Goal: Transaction & Acquisition: Purchase product/service

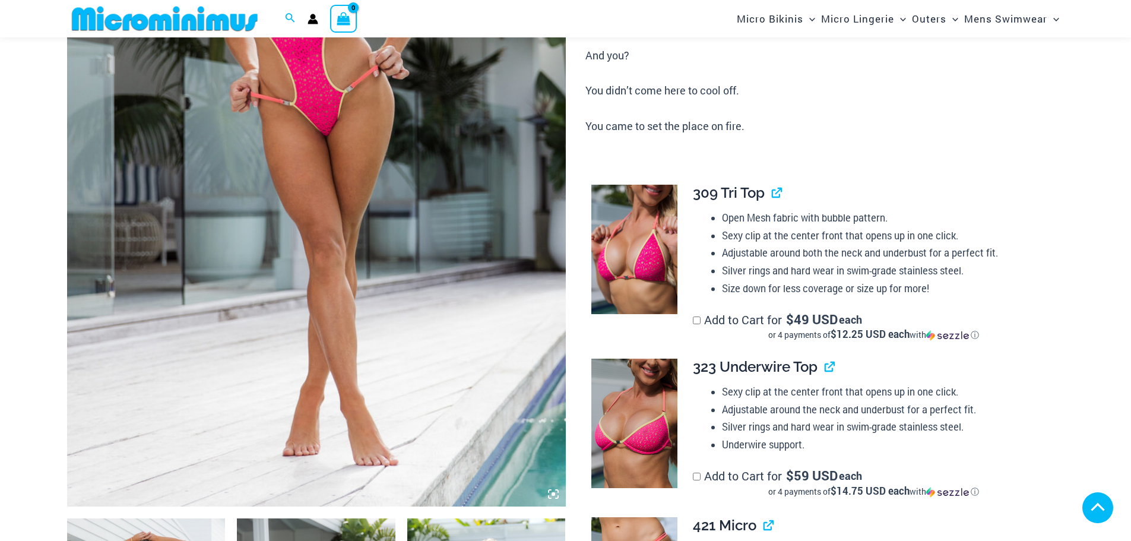
scroll to position [647, 0]
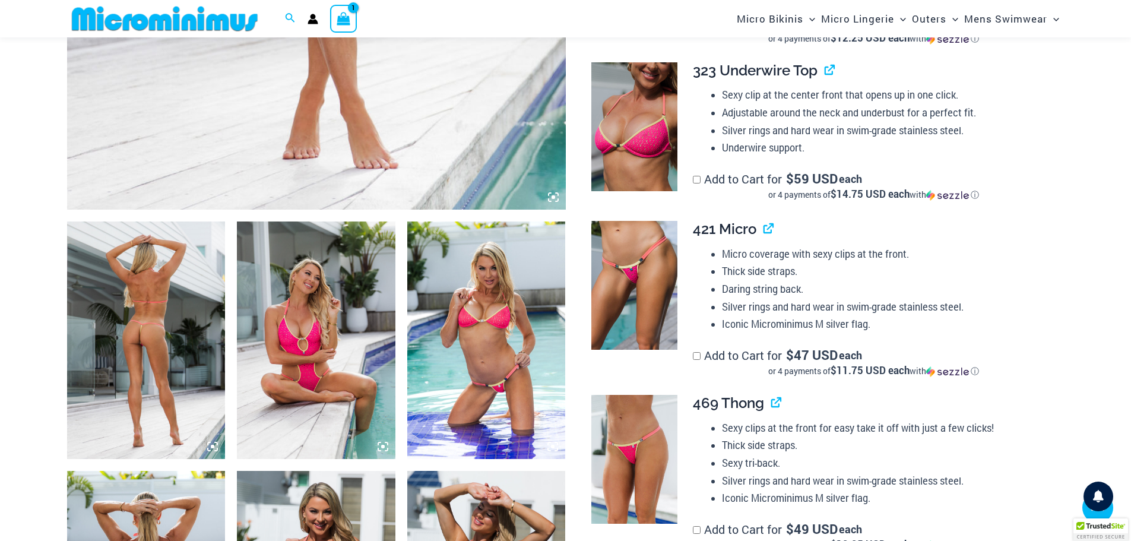
type input "**********"
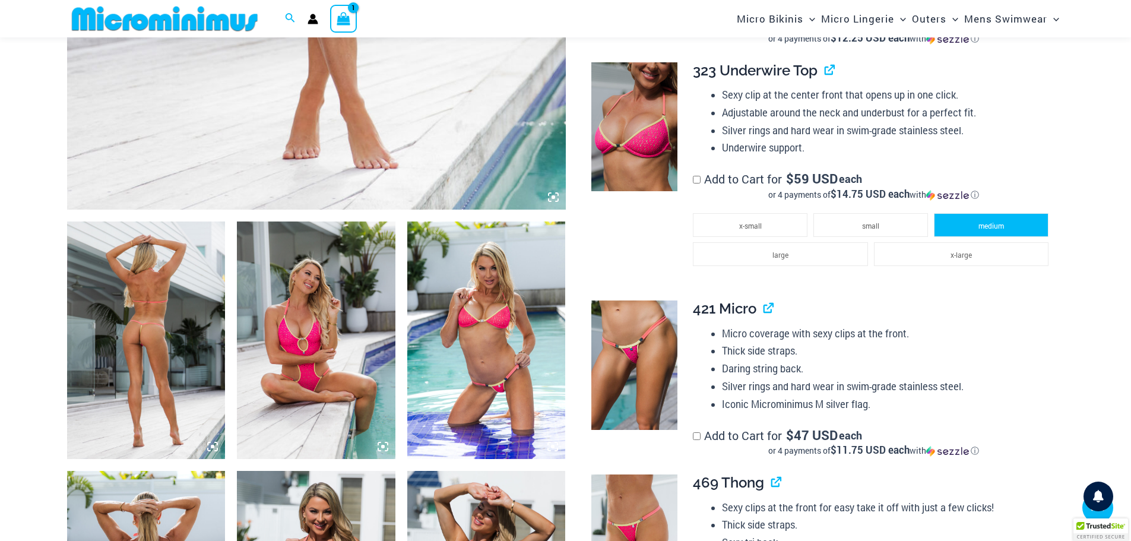
click at [1009, 229] on li "medium" at bounding box center [991, 225] width 115 height 24
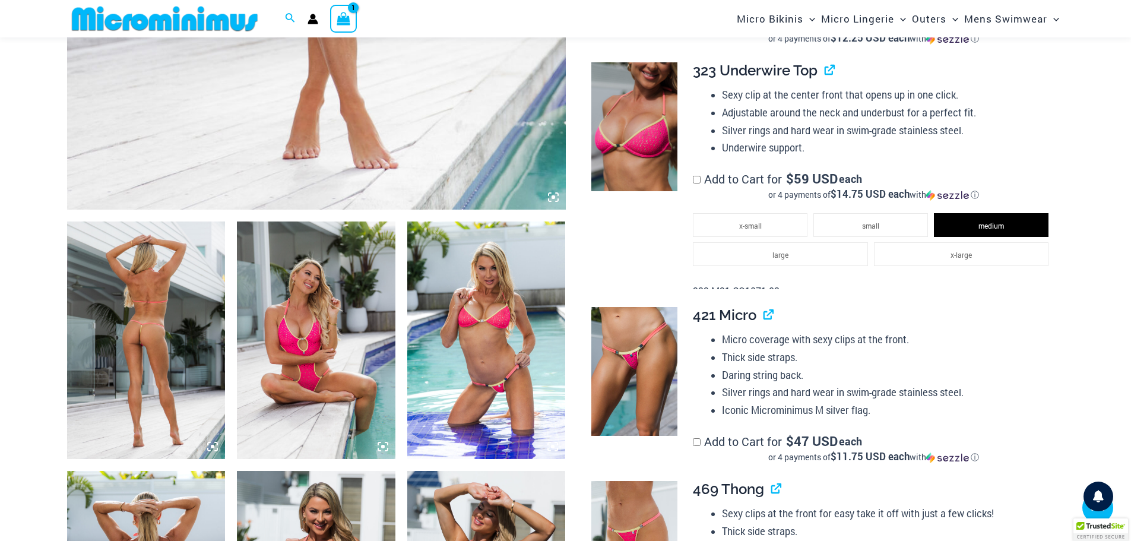
scroll to position [1003, 0]
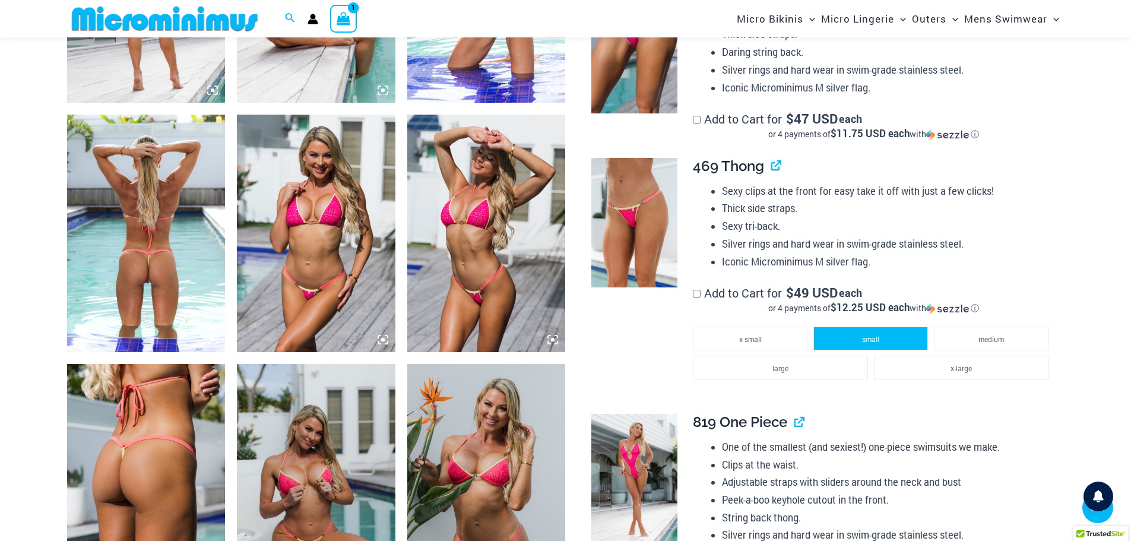
click at [911, 338] on li "small" at bounding box center [870, 339] width 115 height 24
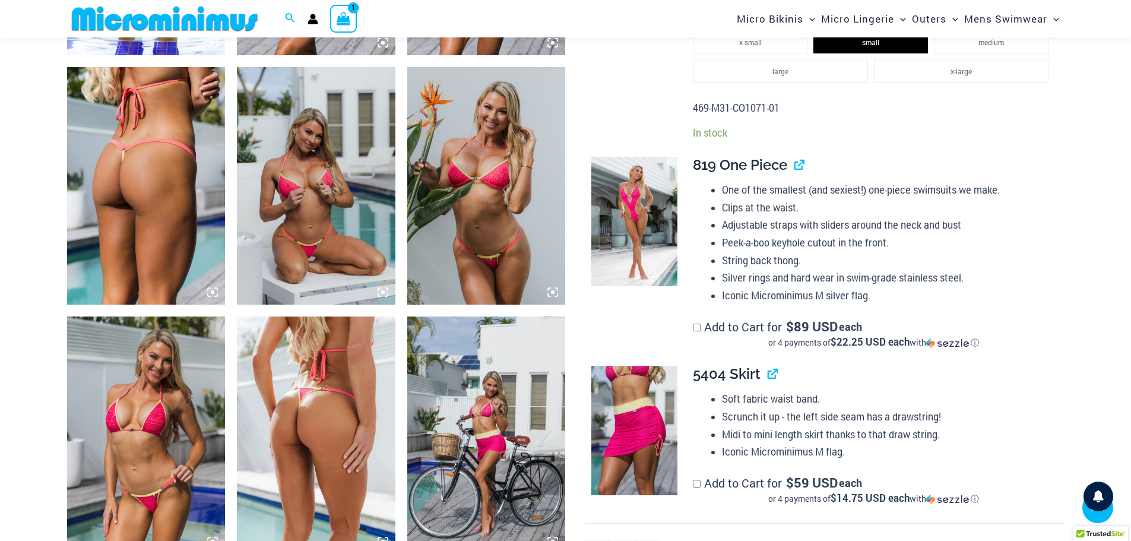
scroll to position [1418, 0]
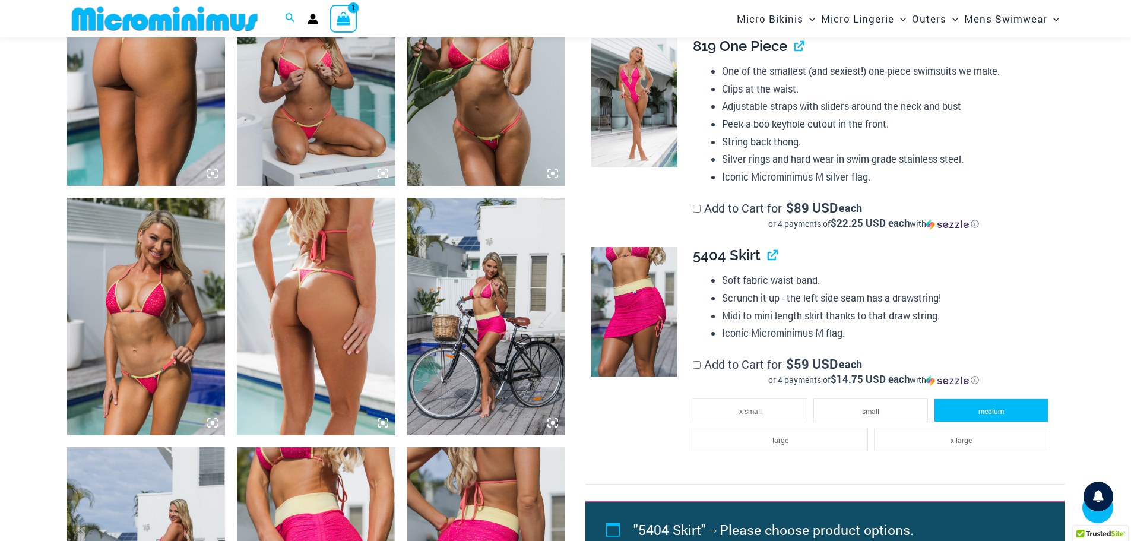
click at [999, 406] on span "medium" at bounding box center [991, 410] width 26 height 9
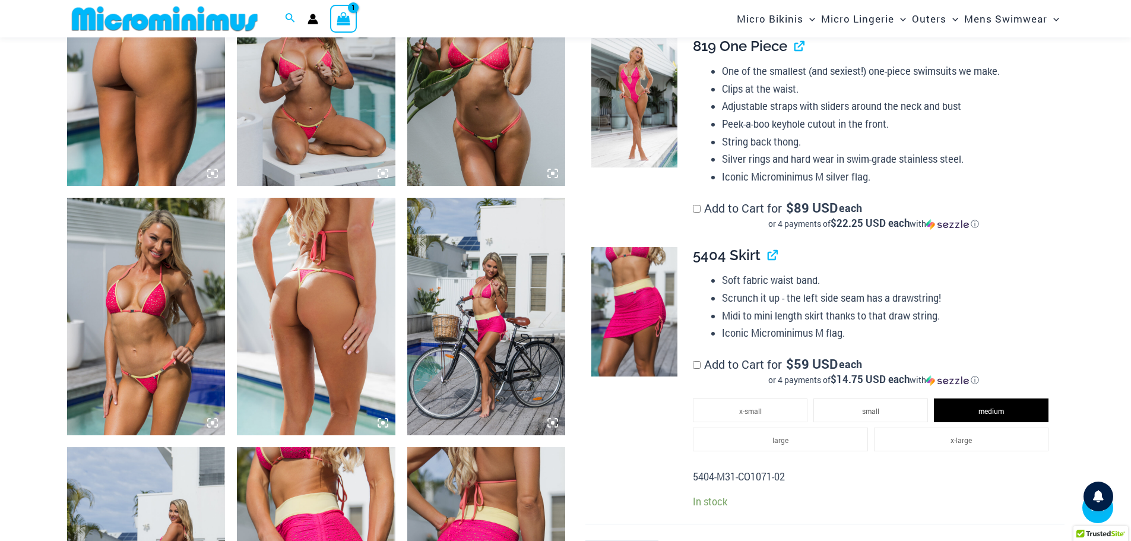
scroll to position [1656, 0]
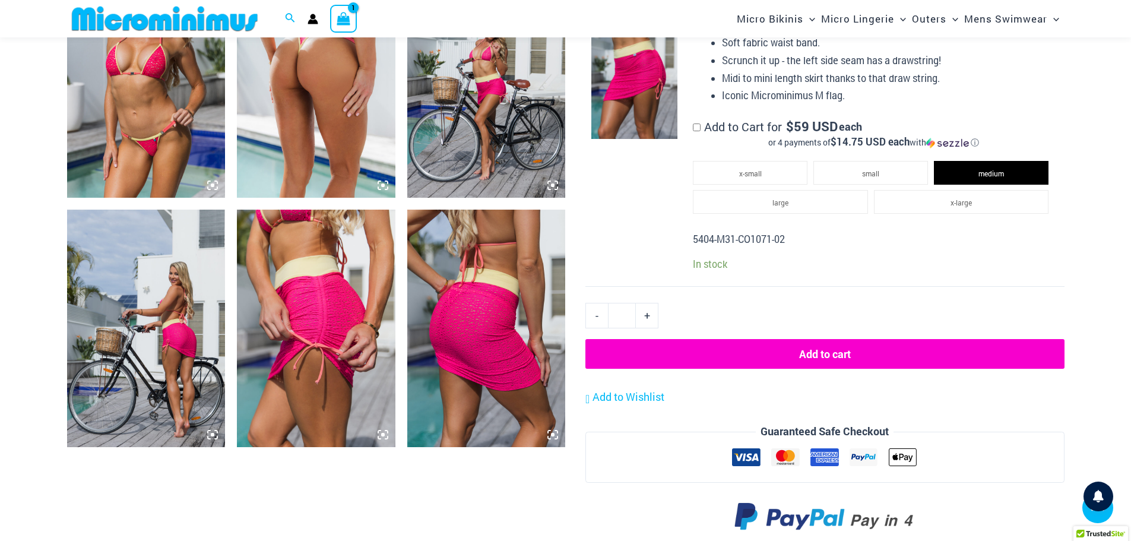
click at [820, 348] on button "Add to cart" at bounding box center [824, 354] width 479 height 30
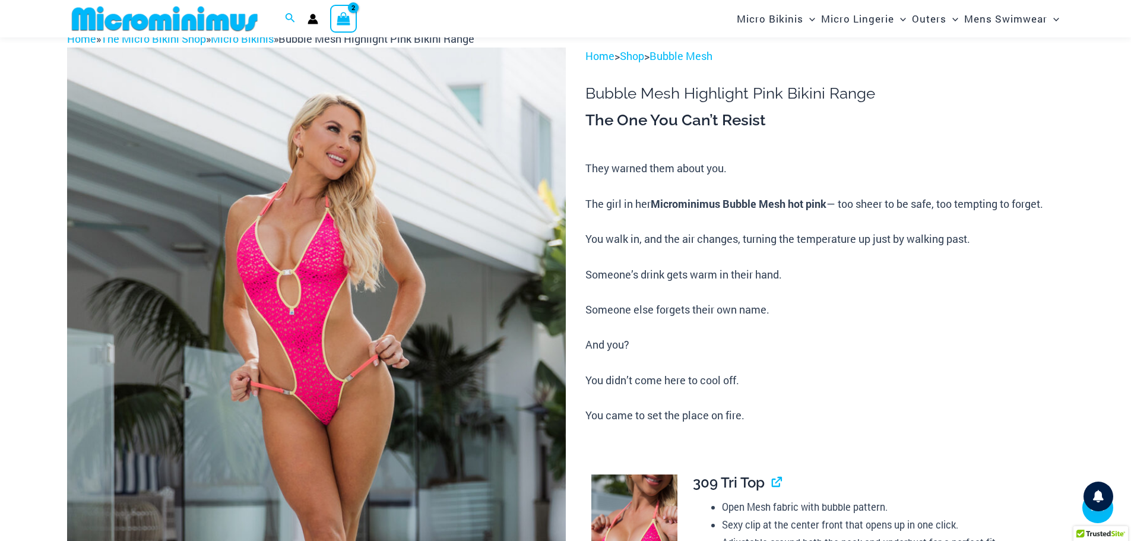
scroll to position [49, 0]
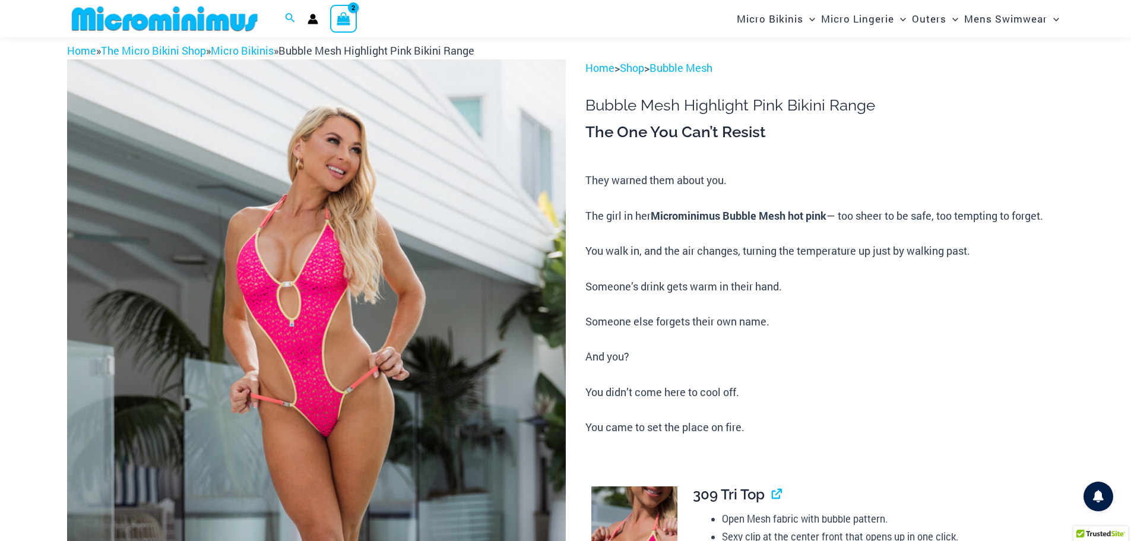
click at [344, 17] on icon "View Shopping Cart, 2 items" at bounding box center [344, 19] width 14 height 14
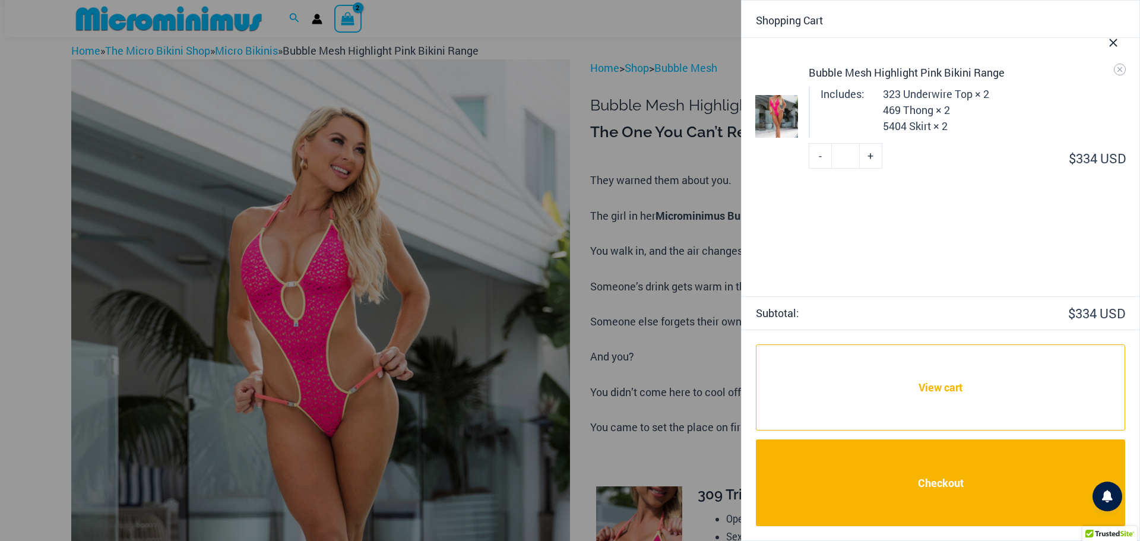
click at [823, 158] on link "-" at bounding box center [820, 155] width 23 height 25
type input "*"
click at [1119, 72] on icon "Remove Bubble Mesh Highlight Pink Bikini Range from cart" at bounding box center [1120, 69] width 8 height 8
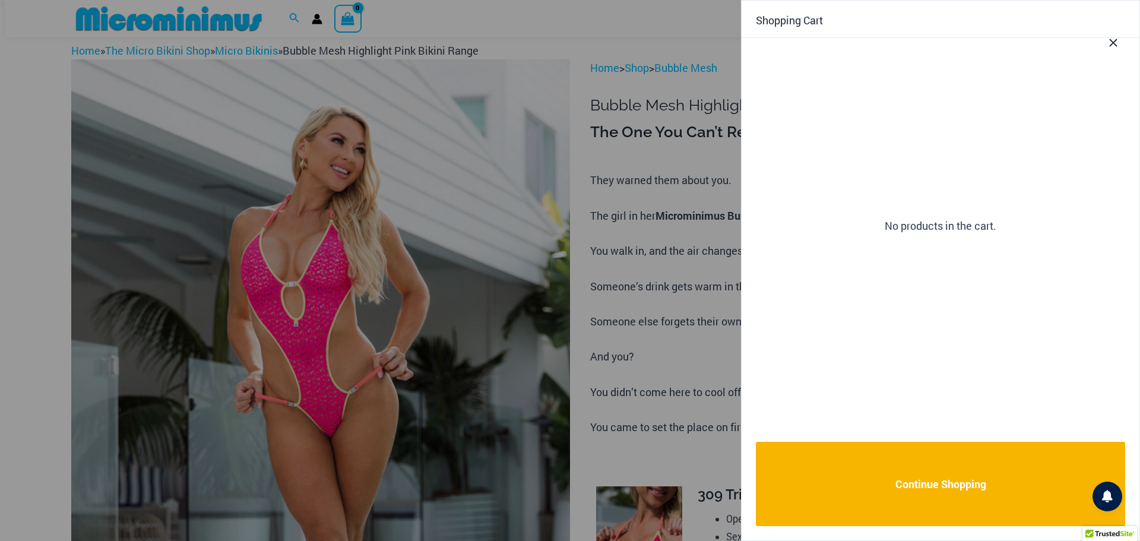
click at [1116, 43] on icon "Close Cart Drawer" at bounding box center [1113, 42] width 13 height 13
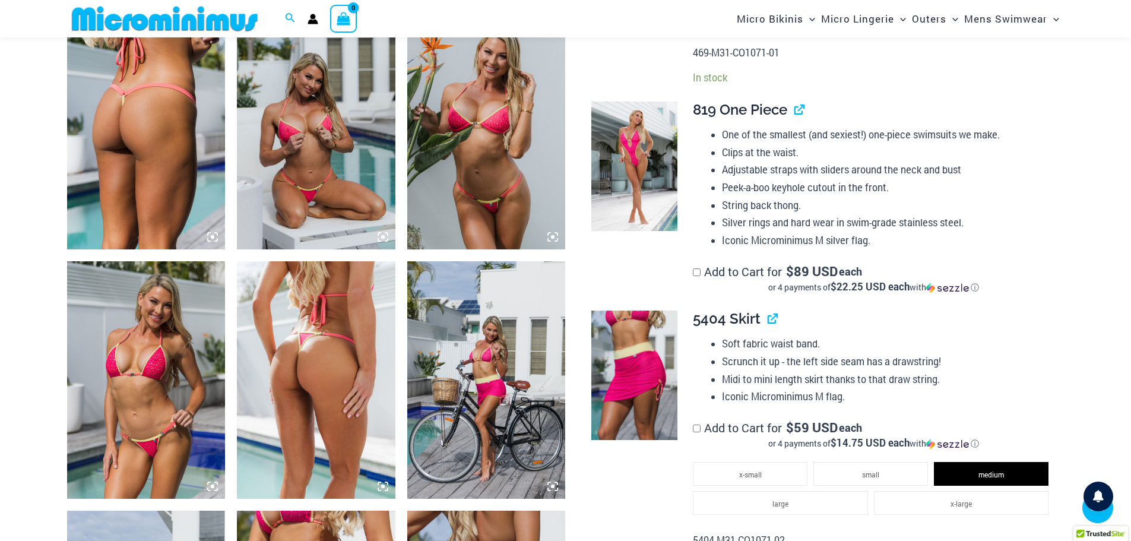
scroll to position [1533, 0]
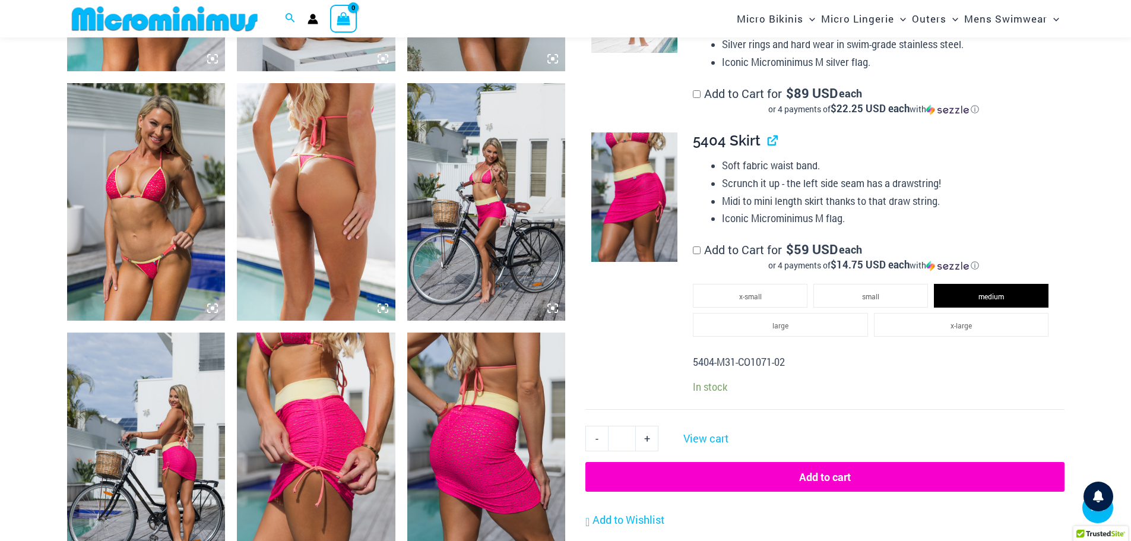
click at [850, 477] on button "Add to cart" at bounding box center [824, 477] width 479 height 30
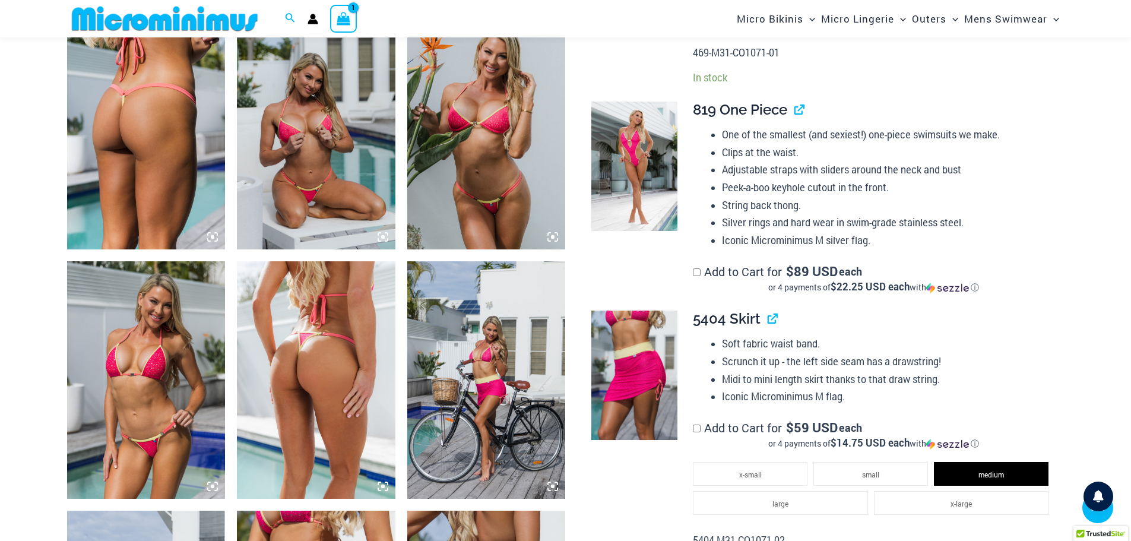
scroll to position [1711, 0]
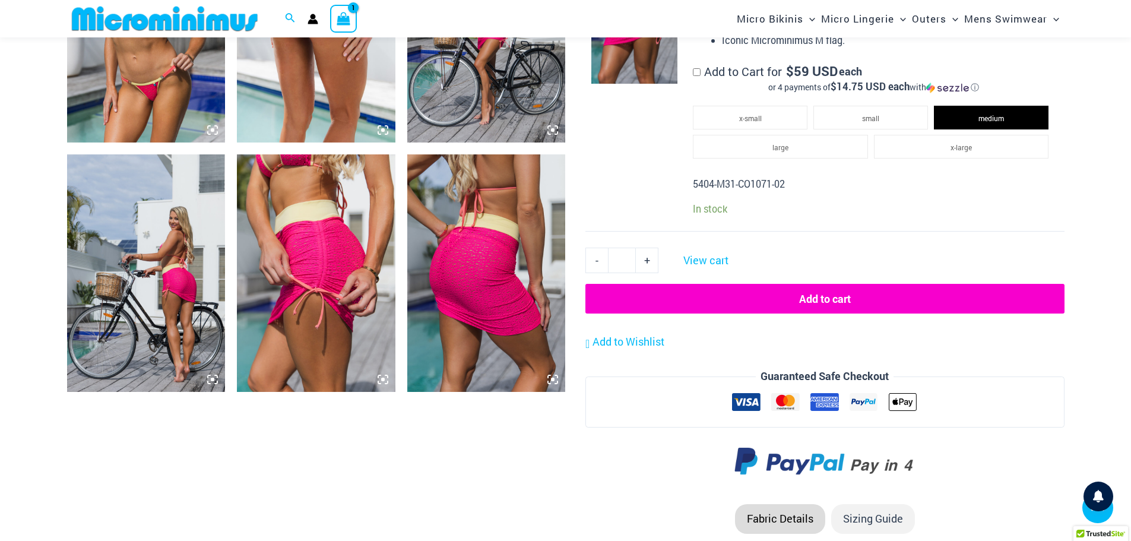
click at [823, 294] on button "Add to cart" at bounding box center [824, 299] width 479 height 30
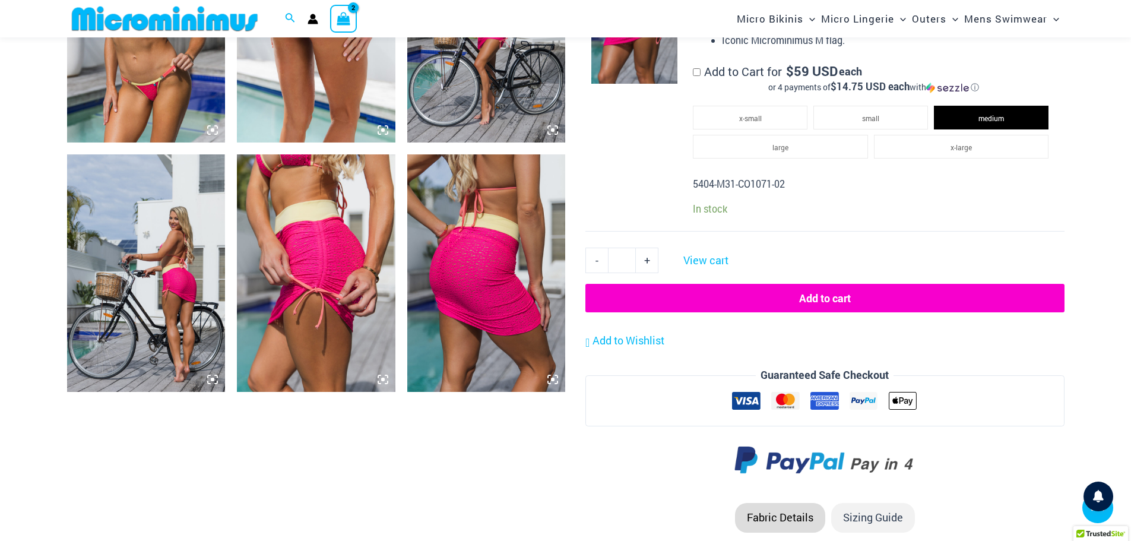
click at [341, 15] on icon "View Shopping Cart, 2 items" at bounding box center [344, 19] width 14 height 14
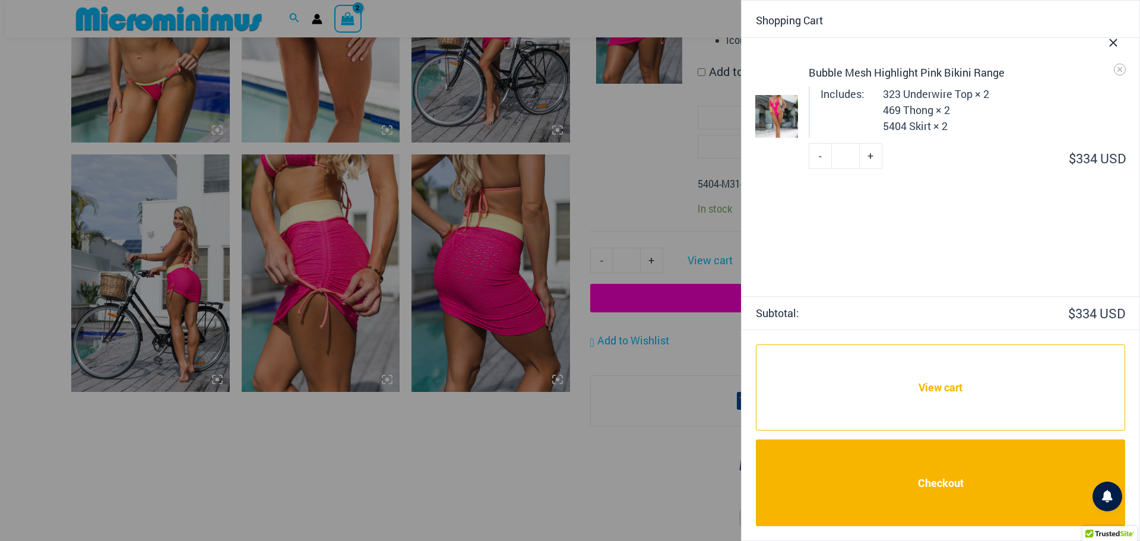
click at [1125, 68] on button "Close Cart Drawer" at bounding box center [1113, 40] width 52 height 59
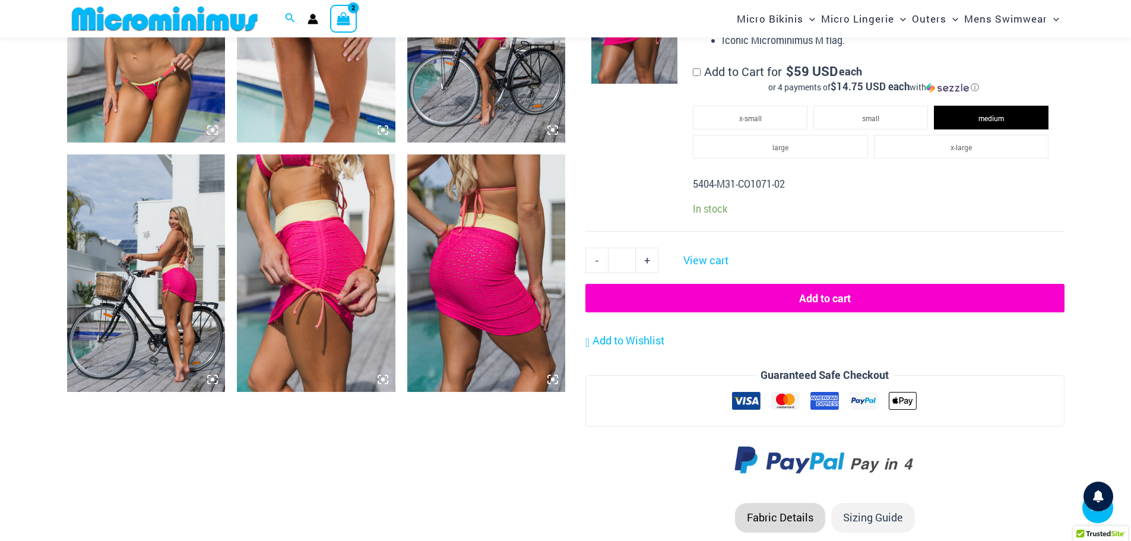
click at [343, 12] on icon "View Shopping Cart, 2 items" at bounding box center [344, 19] width 14 height 14
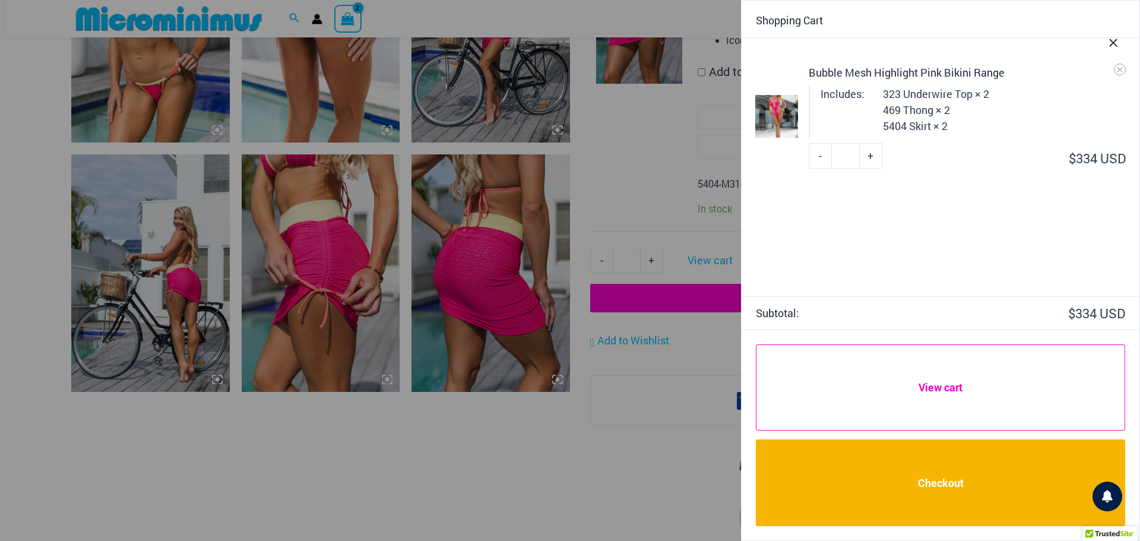
click at [931, 386] on link "View cart" at bounding box center [940, 386] width 369 height 85
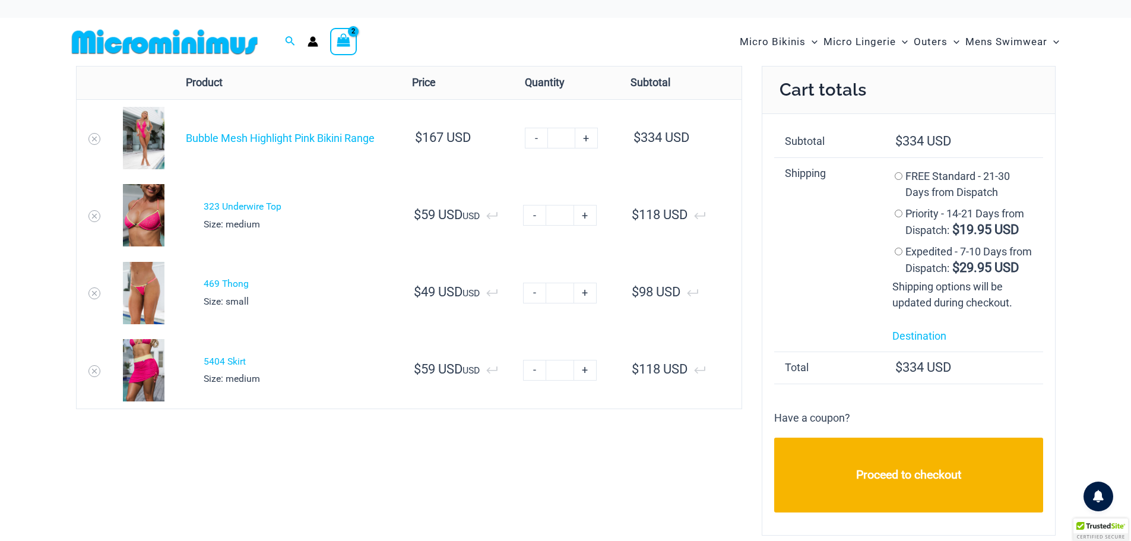
type input "**********"
click at [544, 135] on link "-" at bounding box center [536, 138] width 23 height 21
type input "*"
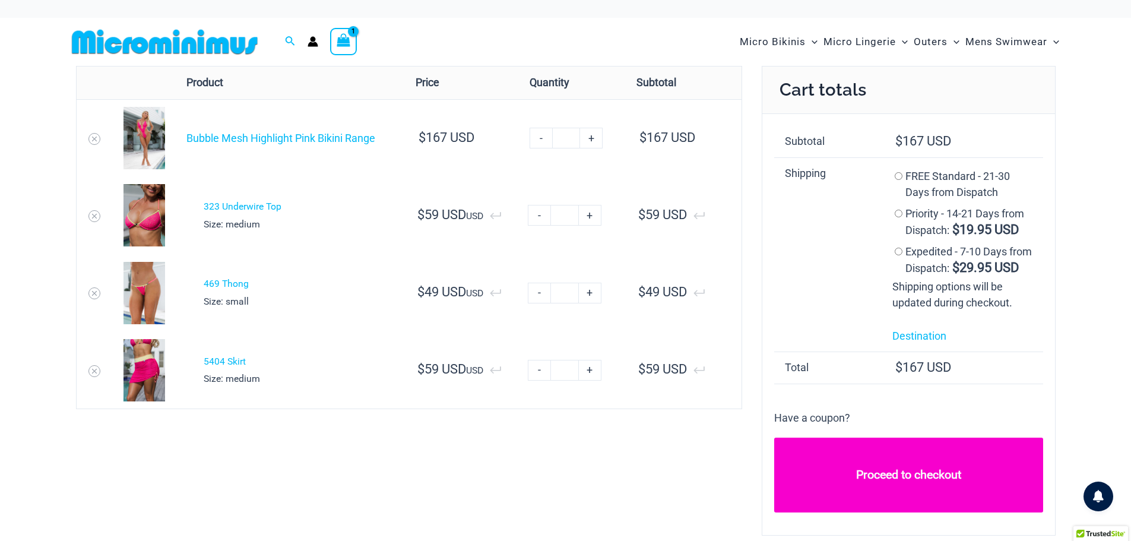
click at [933, 502] on link "Proceed to checkout" at bounding box center [908, 475] width 269 height 75
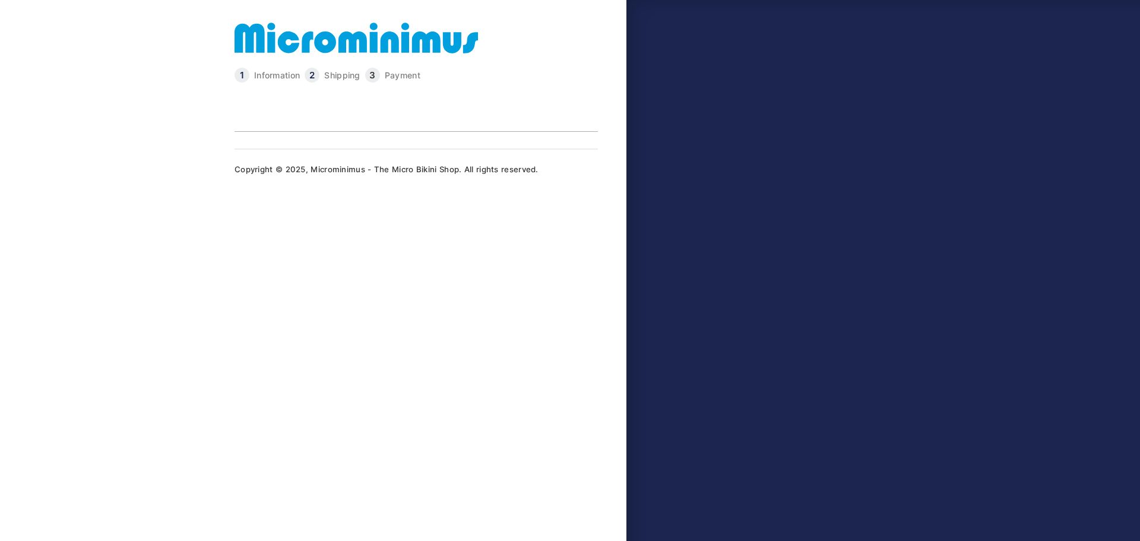
type input "**********"
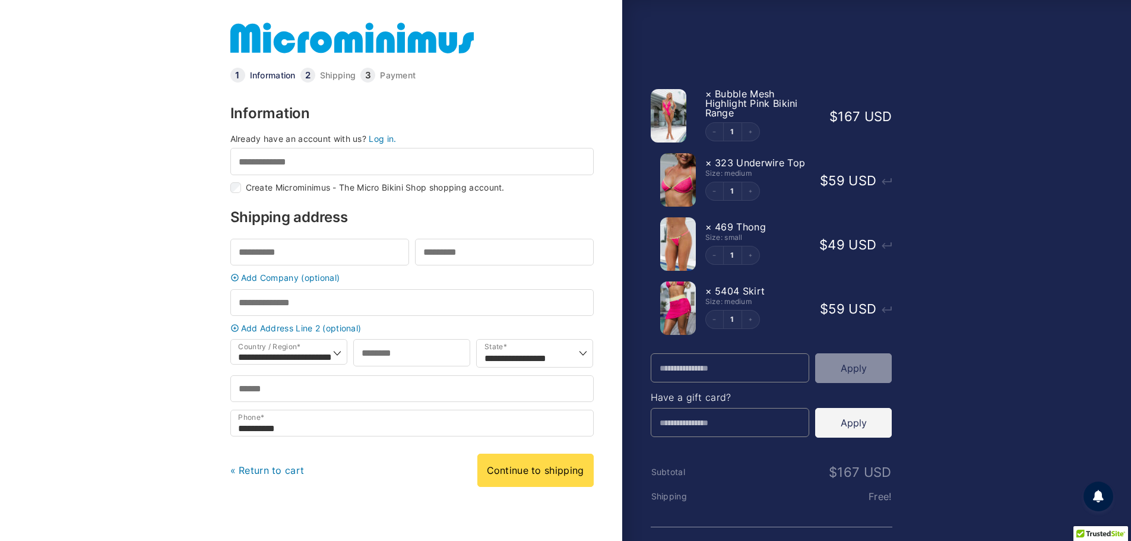
click at [388, 142] on link "Log in." at bounding box center [382, 139] width 27 height 10
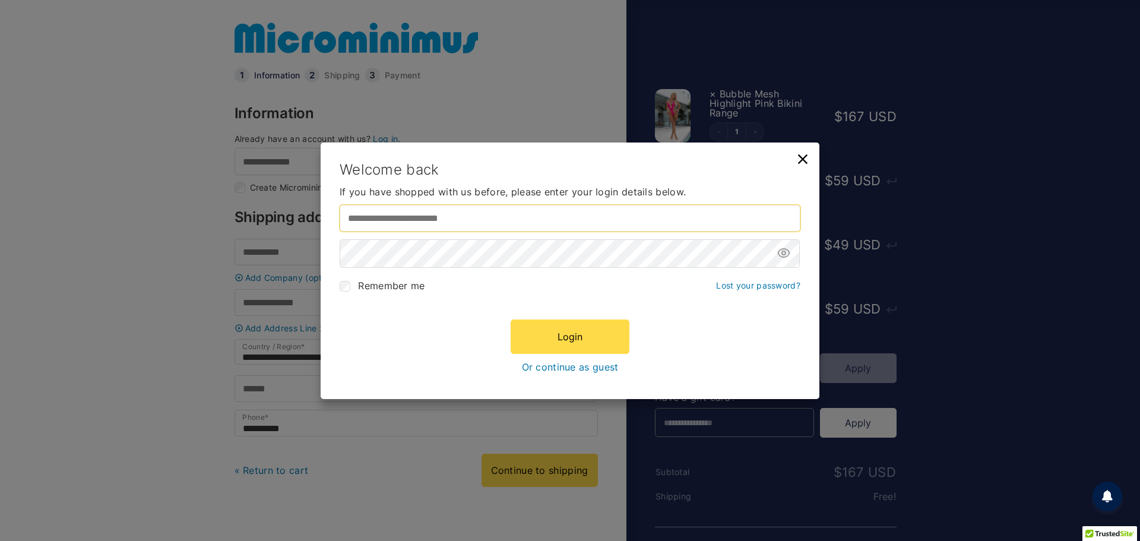
type input "**********"
click at [468, 213] on input "**********" at bounding box center [570, 218] width 461 height 27
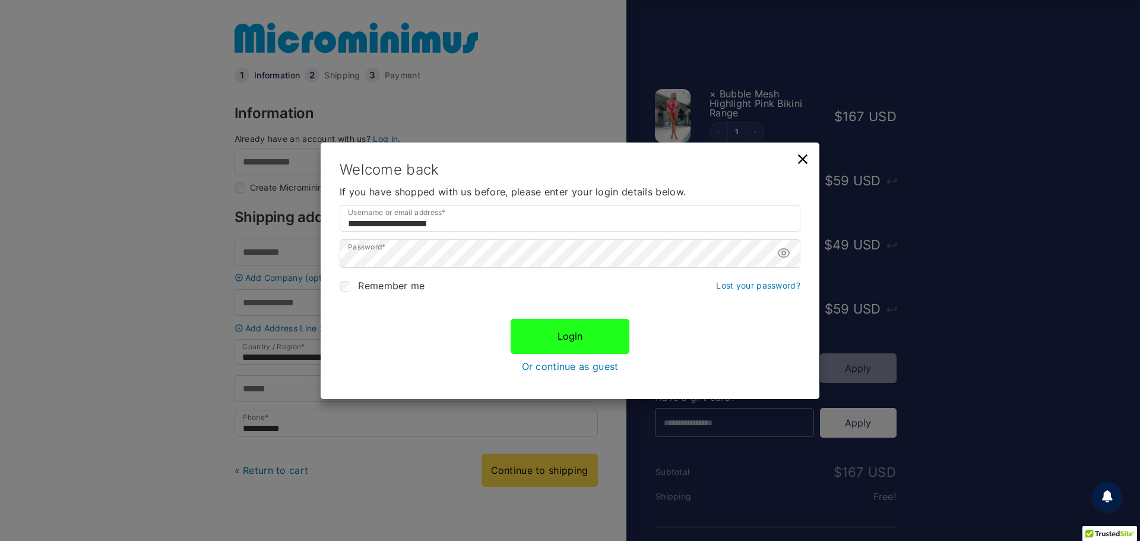
click at [567, 341] on button "Login" at bounding box center [570, 336] width 119 height 34
click at [409, 322] on div "Login Or continue as guest" at bounding box center [570, 345] width 461 height 53
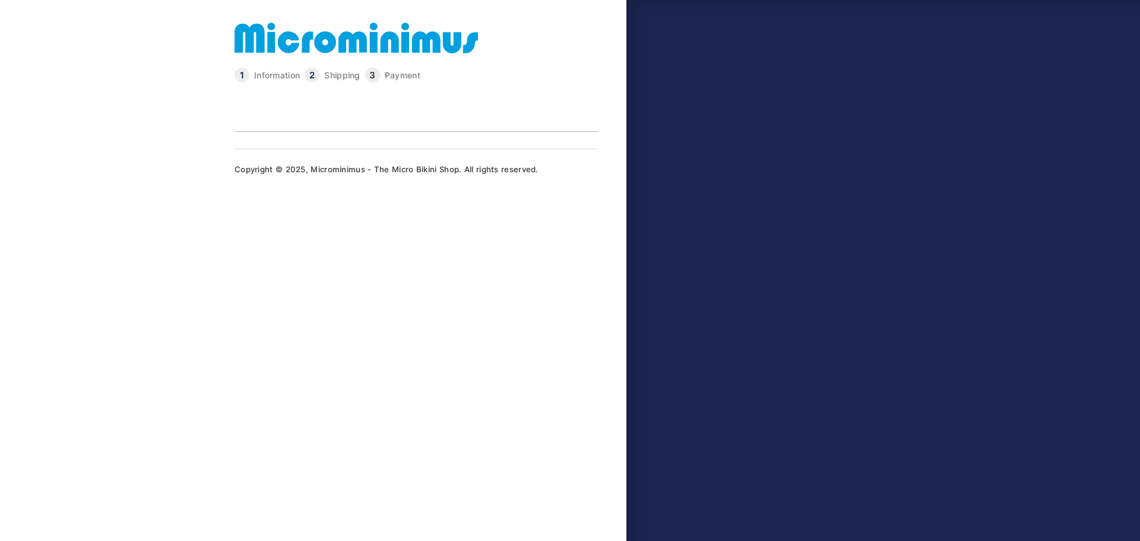
type input "**********"
select select "**"
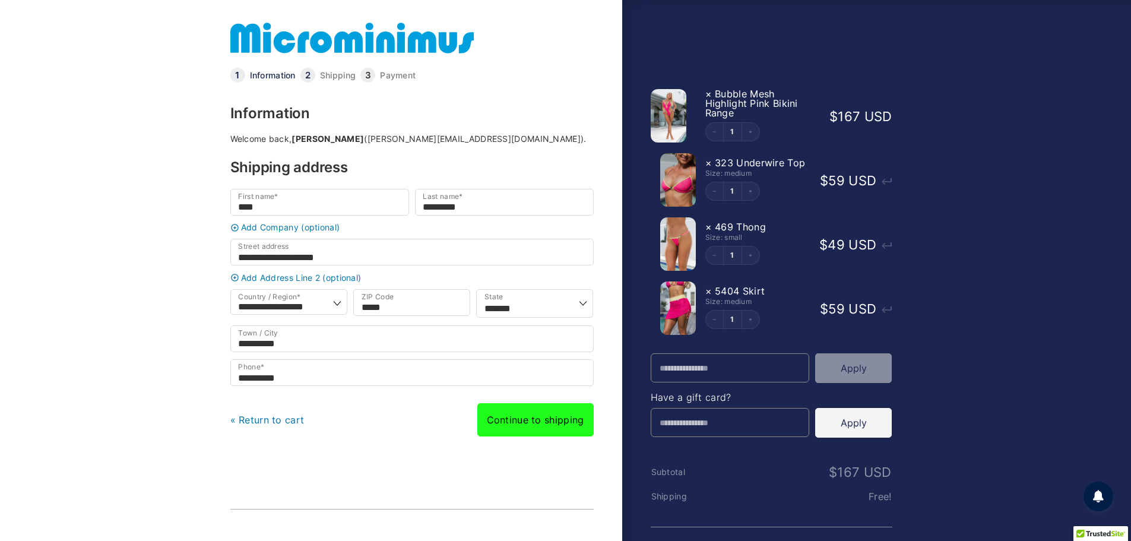
click at [536, 432] on link "Continue to shipping" at bounding box center [535, 419] width 116 height 33
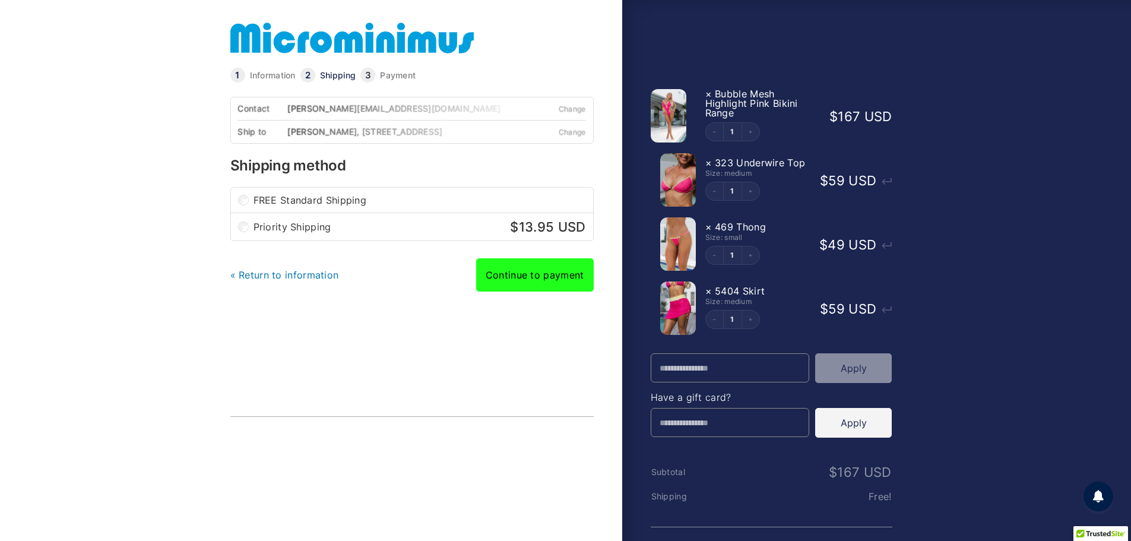
click at [542, 281] on link "Continue to payment" at bounding box center [535, 274] width 118 height 33
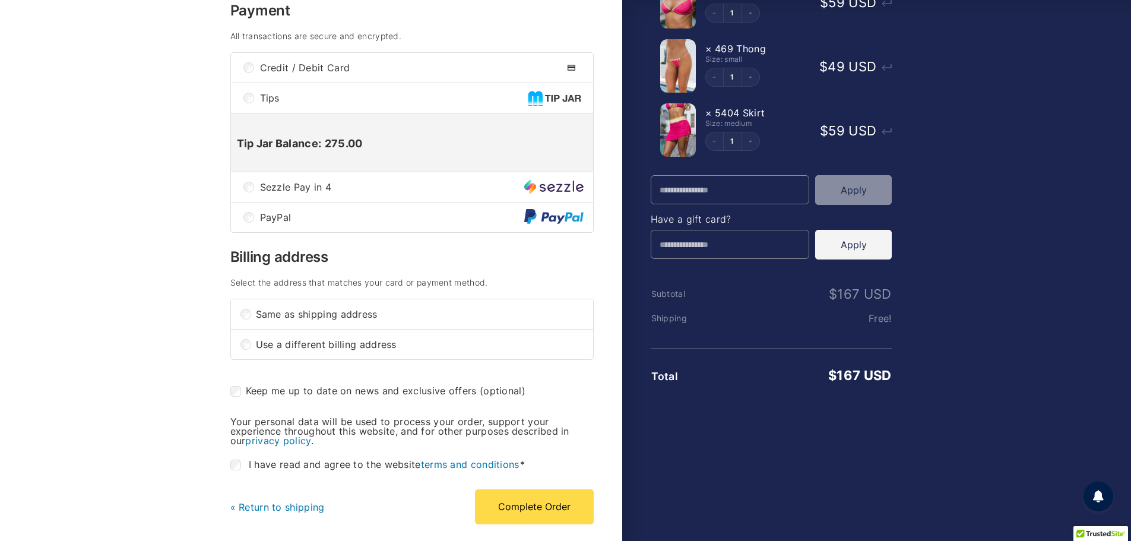
scroll to position [237, 0]
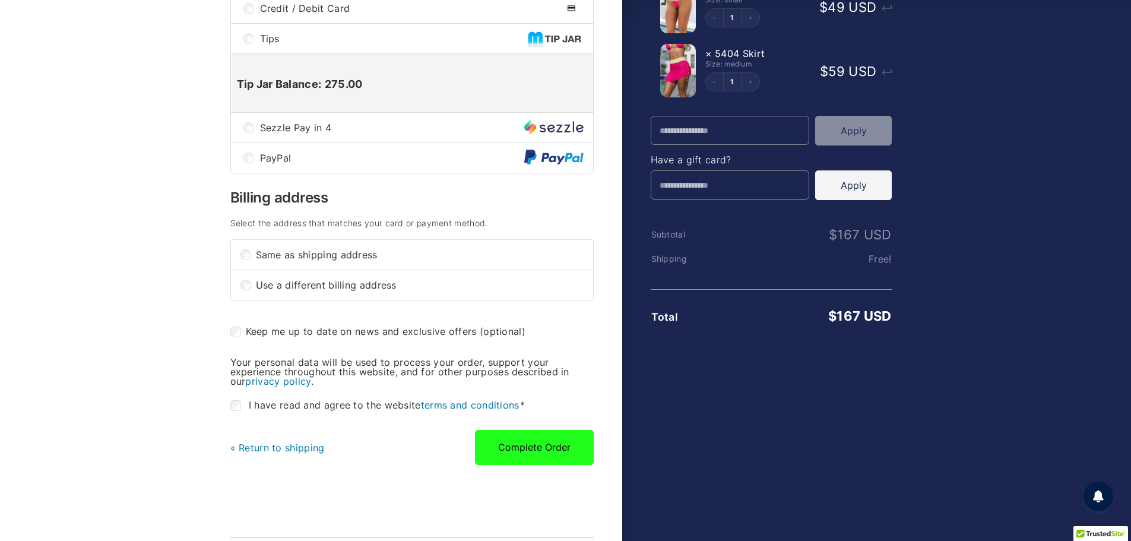
click at [534, 455] on button "Complete Order" at bounding box center [534, 447] width 119 height 34
